Goal: Transaction & Acquisition: Book appointment/travel/reservation

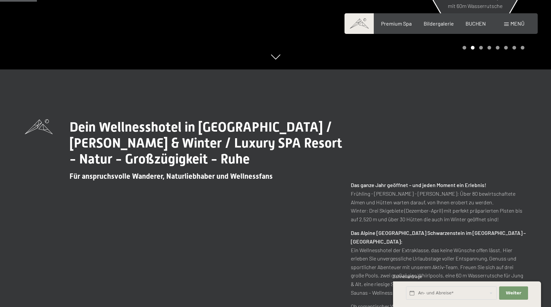
scroll to position [233, 0]
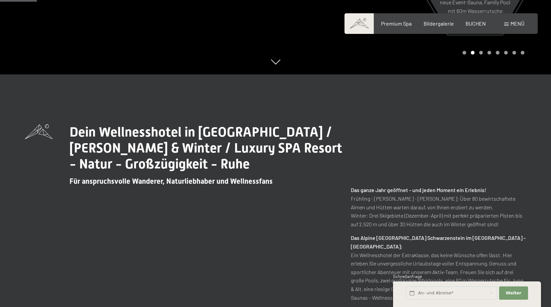
click at [464, 27] on div "Buchen Anfragen Premium Spa Bildergalerie BUCHEN Menü DE IT EN Gutschein Bilder…" at bounding box center [441, 23] width 167 height 7
click at [474, 24] on span "BUCHEN" at bounding box center [476, 22] width 20 height 6
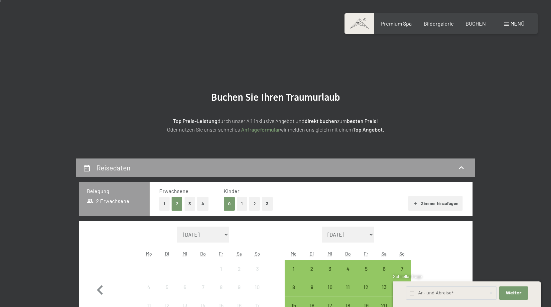
scroll to position [100, 0]
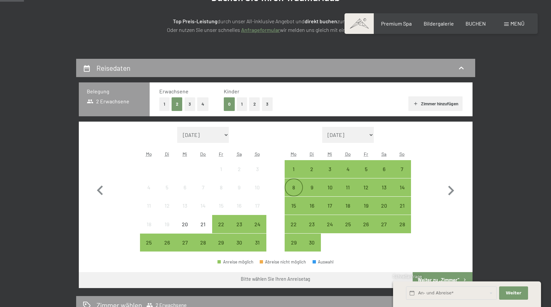
click at [292, 186] on div "8" at bounding box center [293, 193] width 17 height 17
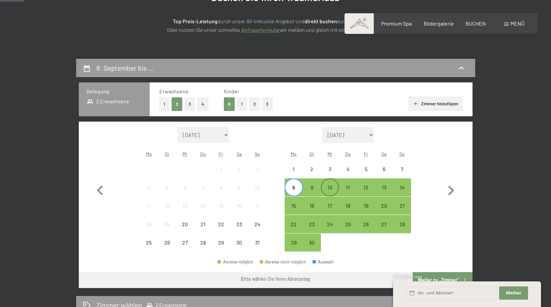
click at [331, 189] on div "10" at bounding box center [330, 193] width 17 height 17
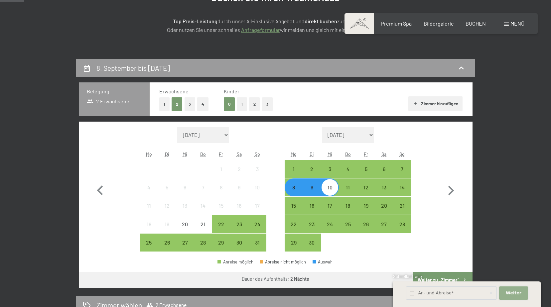
click at [512, 296] on span "Weiter" at bounding box center [514, 293] width 16 height 6
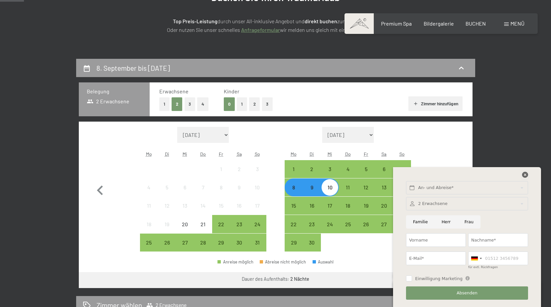
click at [525, 175] on icon at bounding box center [525, 175] width 6 height 6
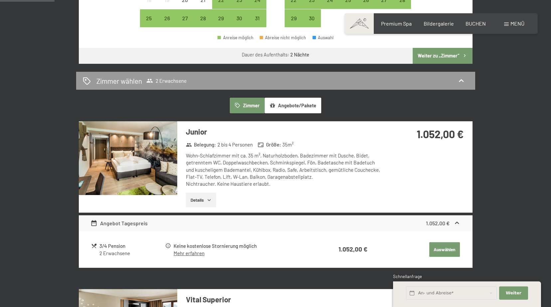
scroll to position [333, 0]
